Goal: Navigation & Orientation: Find specific page/section

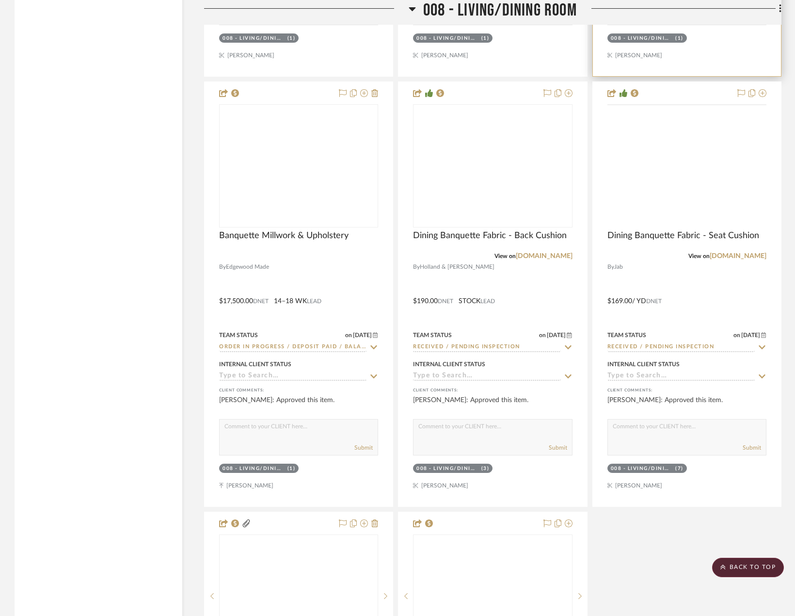
scroll to position [9213, 0]
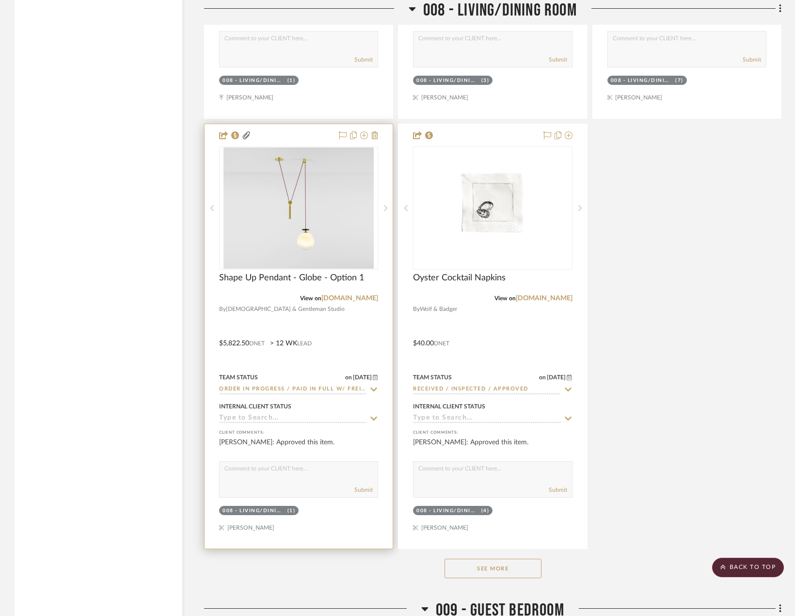
drag, startPoint x: 519, startPoint y: 595, endPoint x: 330, endPoint y: 557, distance: 192.8
click at [519, 578] on button "See More" at bounding box center [493, 568] width 97 height 19
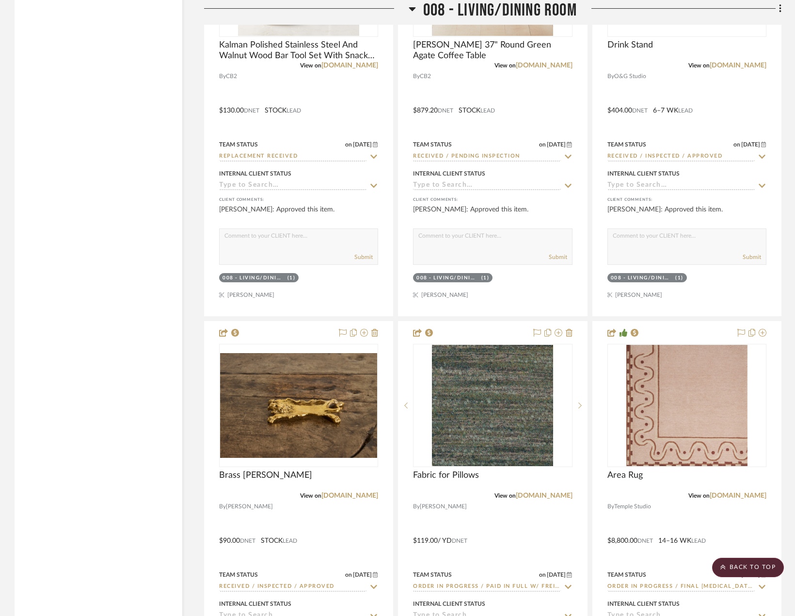
scroll to position [12219, 0]
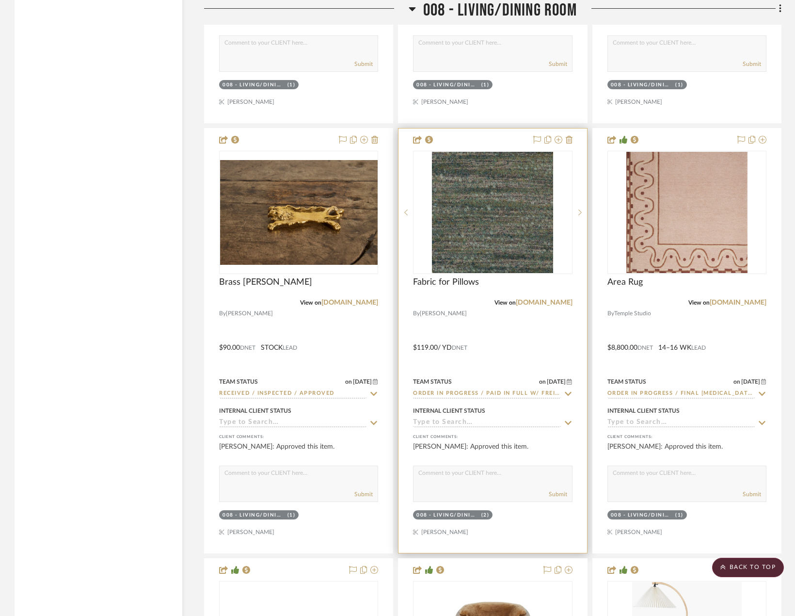
click at [544, 358] on div at bounding box center [493, 340] width 188 height 424
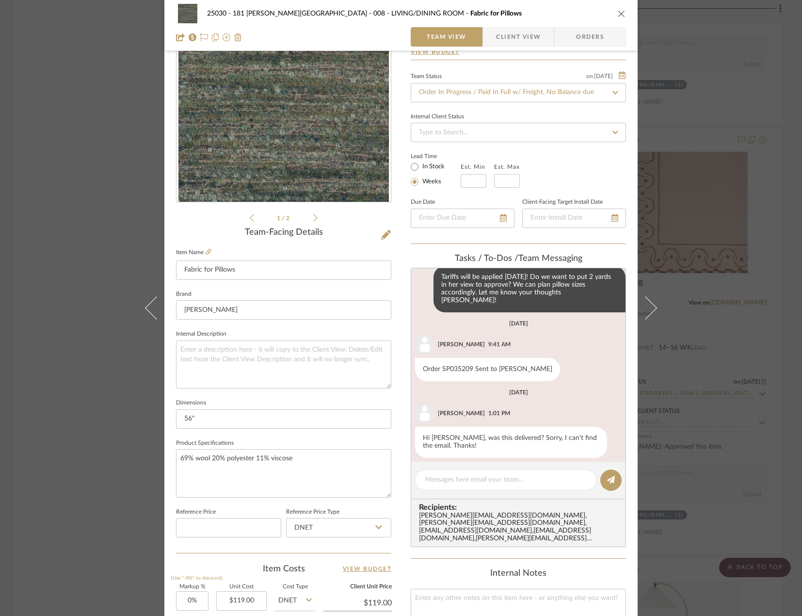
scroll to position [0, 0]
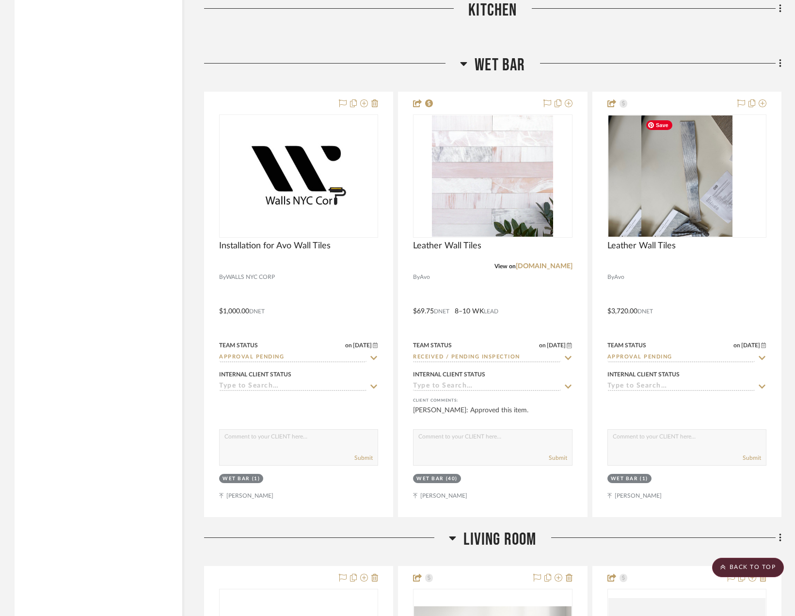
scroll to position [1697, 0]
